Goal: Use online tool/utility: Use online tool/utility

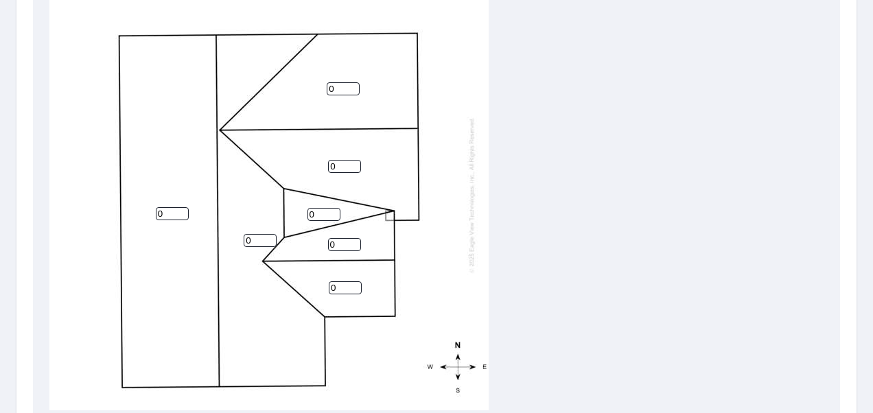
scroll to position [502, 0]
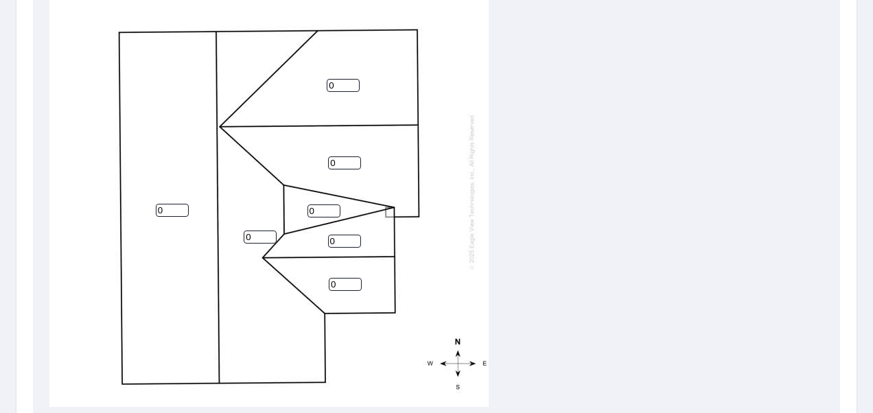
click at [338, 278] on input "0" at bounding box center [345, 284] width 33 height 13
type input "4"
click at [340, 235] on input "0" at bounding box center [344, 241] width 33 height 13
type input "4"
click at [346, 156] on input "0" at bounding box center [344, 162] width 33 height 13
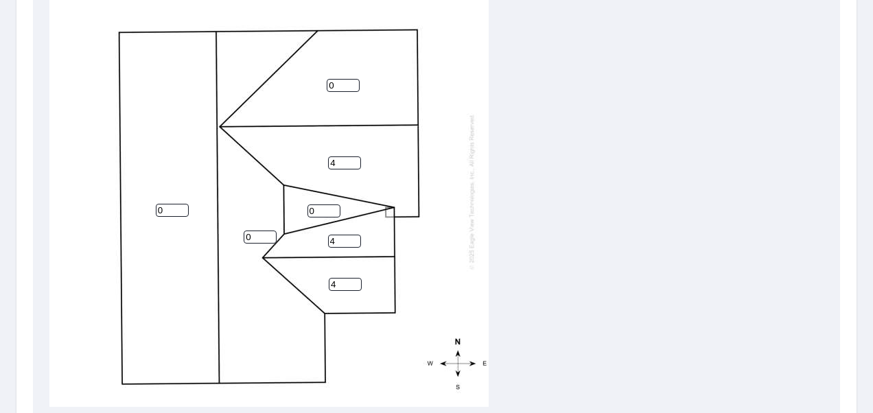
type input "4"
click at [344, 79] on input "0" at bounding box center [343, 85] width 33 height 13
type input "4"
click at [255, 231] on input "0" at bounding box center [260, 237] width 33 height 13
type input "0"
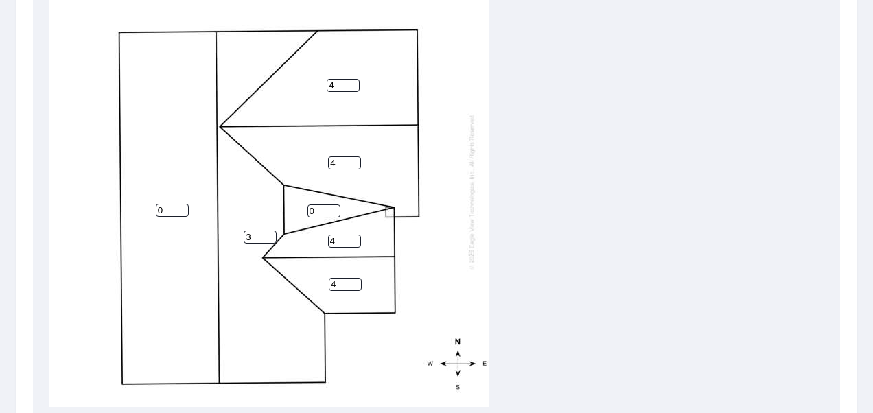
type input "3"
click at [172, 204] on input "0" at bounding box center [172, 210] width 33 height 13
type input "3"
click at [301, 334] on div "3 3 4 4 4 4 0" at bounding box center [268, 191] width 439 height 431
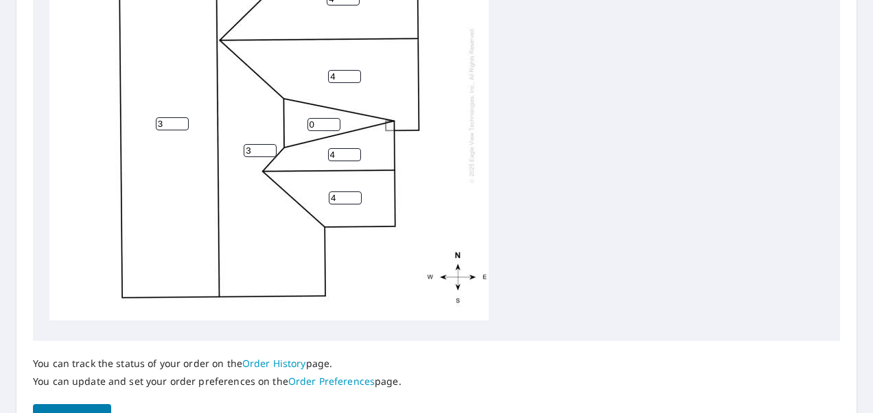
scroll to position [593, 0]
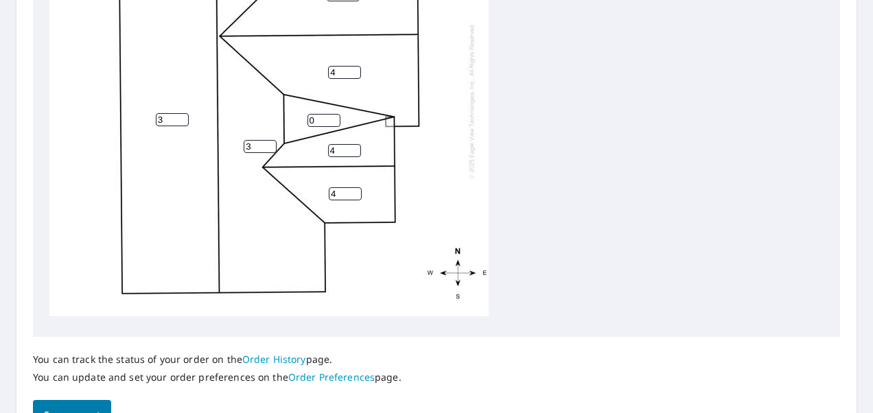
click at [91, 405] on button "Save report" at bounding box center [72, 415] width 78 height 31
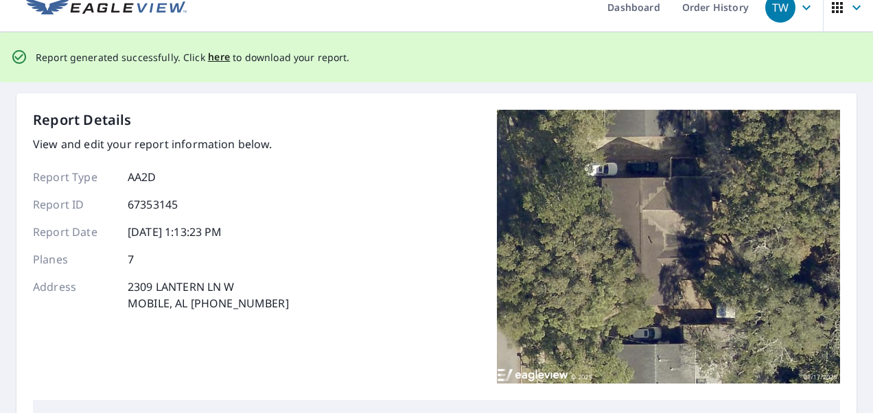
scroll to position [0, 0]
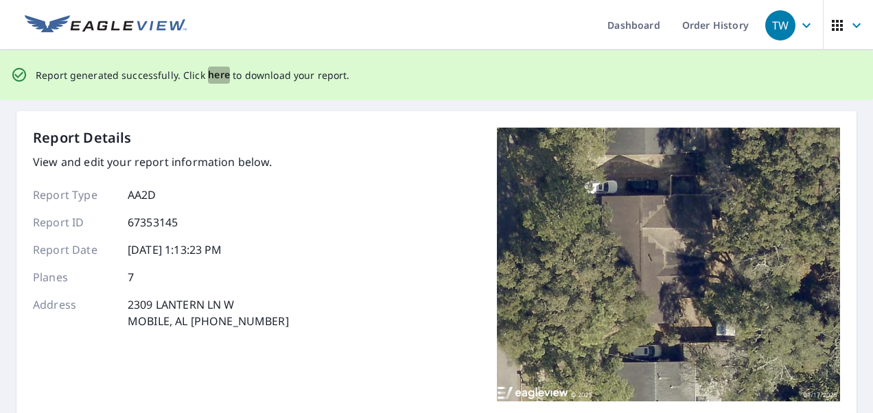
click at [217, 73] on span "here" at bounding box center [219, 75] width 23 height 17
